Goal: Complete application form: Complete application form

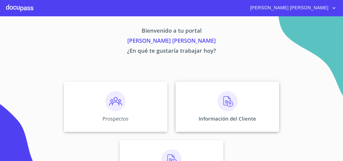
click at [241, 101] on div "Información del Cliente" at bounding box center [228, 107] width 104 height 50
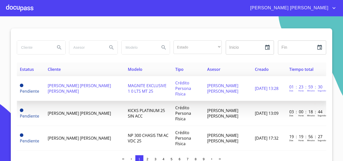
click at [77, 87] on span "[PERSON_NAME] [PERSON_NAME] [PERSON_NAME]" at bounding box center [79, 88] width 63 height 11
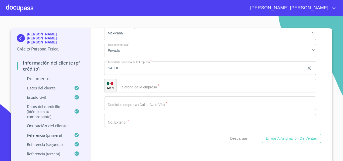
scroll to position [2215, 0]
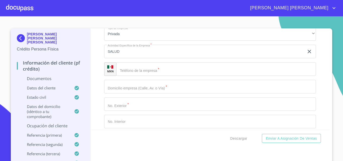
click at [166, 76] on input "Documento de identificación.   *" at bounding box center [216, 69] width 200 height 14
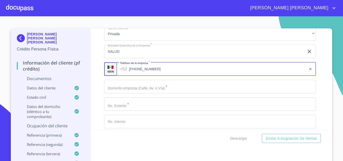
type input "[PHONE_NUMBER]"
click at [134, 93] on input "Documento de identificación.   *" at bounding box center [210, 87] width 212 height 14
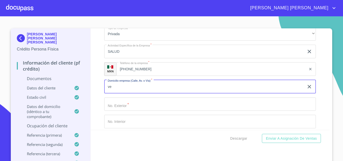
type input "v"
type input "VENUS"
click at [135, 110] on input "Documento de identificación.   *" at bounding box center [210, 104] width 212 height 14
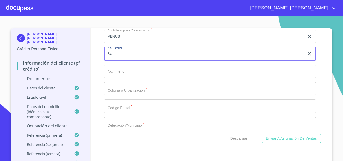
type input "84"
click at [131, 96] on input "Documento de identificación.   *" at bounding box center [210, 89] width 212 height 14
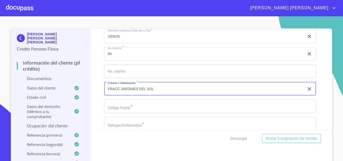
type input "FRACC JARDINES DEL SOL"
click at [137, 113] on input "Documento de identificación.   *" at bounding box center [210, 106] width 212 height 14
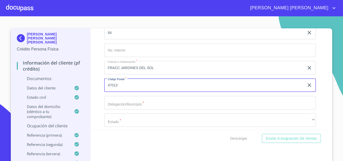
scroll to position [2315, 0]
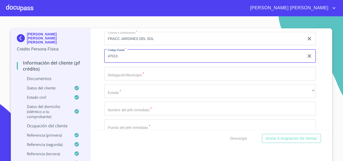
type input "47013"
click at [129, 80] on input "Documento de identificación.   *" at bounding box center [210, 74] width 212 height 14
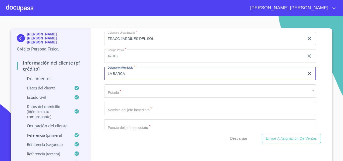
type input "LA BARCA"
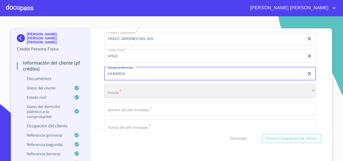
click at [131, 98] on div "​" at bounding box center [210, 91] width 212 height 14
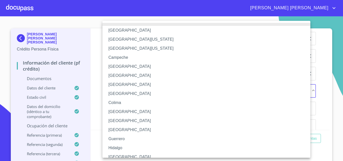
scroll to position [4, 0]
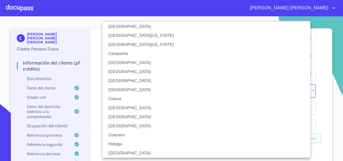
click at [132, 154] on li "[GEOGRAPHIC_DATA]" at bounding box center [208, 153] width 212 height 9
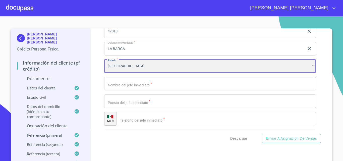
scroll to position [2341, 0]
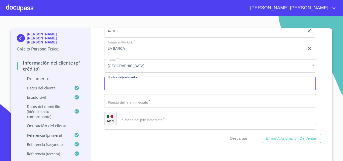
click at [128, 89] on input "Documento de identificación.   *" at bounding box center [210, 84] width 212 height 14
type input "[PERSON_NAME]"
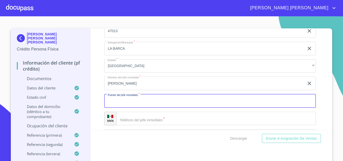
click at [130, 108] on input "Documento de identificación.   *" at bounding box center [210, 101] width 212 height 14
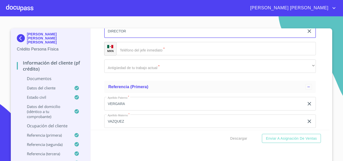
scroll to position [2416, 0]
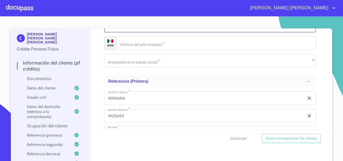
type input "DIRECTOR"
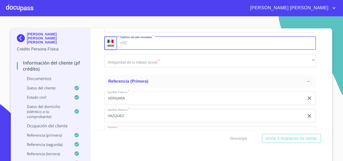
click at [137, 50] on input "Documento de identificación.   *" at bounding box center [222, 43] width 187 height 14
type input "[PHONE_NUMBER]"
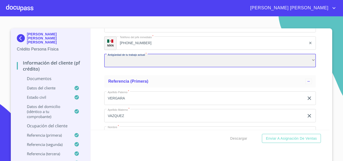
click at [141, 68] on div "​" at bounding box center [210, 61] width 212 height 14
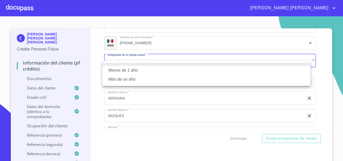
click at [139, 80] on li "Más de un año" at bounding box center [206, 79] width 208 height 9
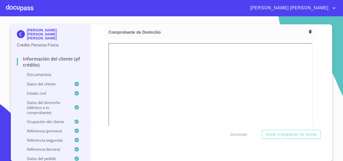
scroll to position [281, 0]
